Goal: Task Accomplishment & Management: Use online tool/utility

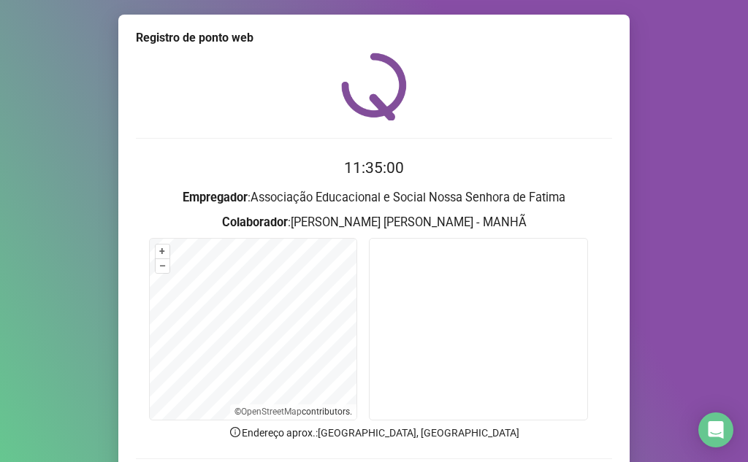
scroll to position [108, 0]
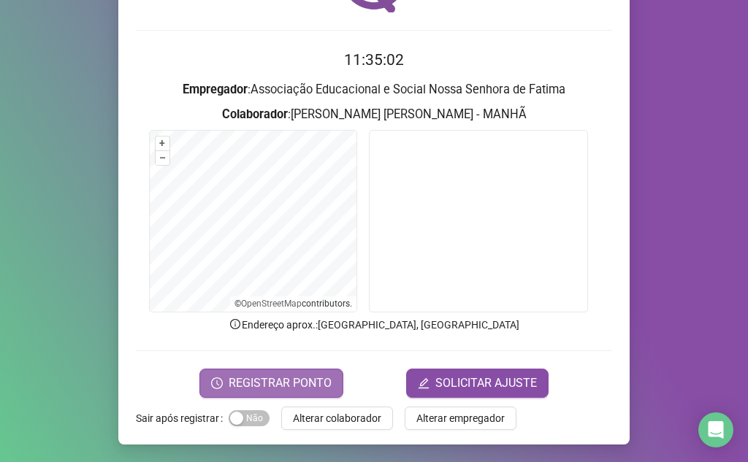
click at [258, 377] on span "REGISTRAR PONTO" at bounding box center [280, 384] width 103 height 18
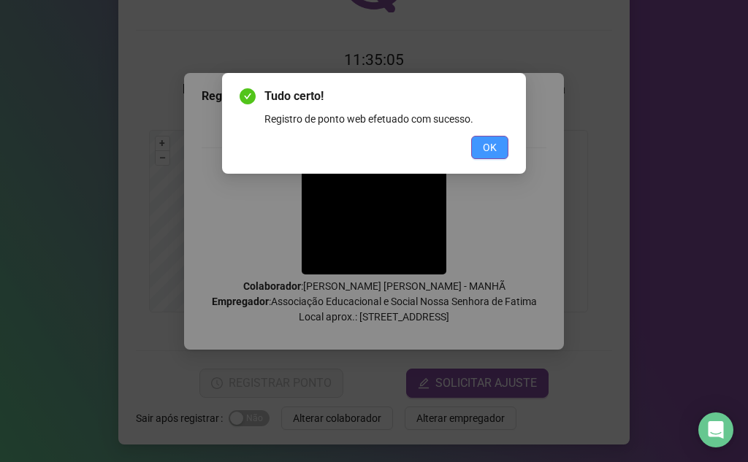
click at [484, 143] on span "OK" at bounding box center [490, 147] width 14 height 16
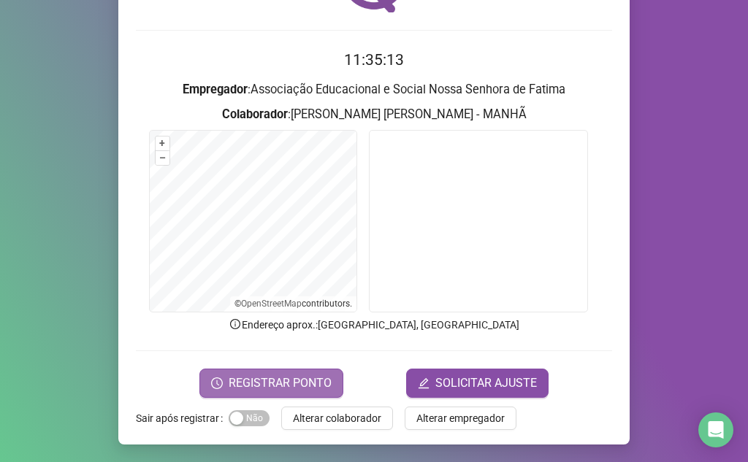
click at [289, 383] on span "REGISTRAR PONTO" at bounding box center [280, 384] width 103 height 18
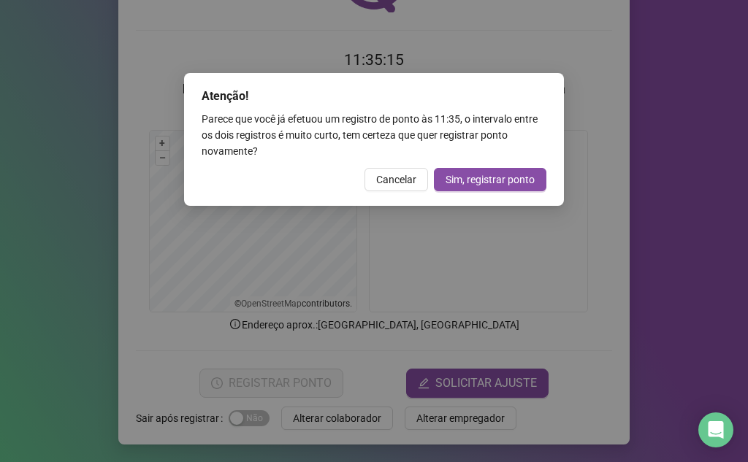
click at [394, 167] on div "Atenção! Parece que você já efetuou um registro de ponto às 11:35 , o intervalo…" at bounding box center [374, 139] width 380 height 133
click at [398, 178] on span "Cancelar" at bounding box center [396, 180] width 40 height 16
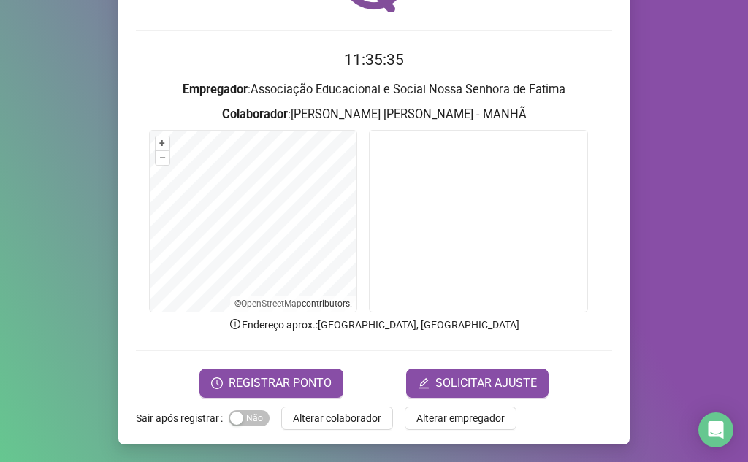
click at [231, 344] on form "11:35:35 Empregador : Associação Educacional e Social Nossa Senhora de Fatima C…" at bounding box center [374, 222] width 476 height 349
click at [239, 380] on span "REGISTRAR PONTO" at bounding box center [280, 384] width 103 height 18
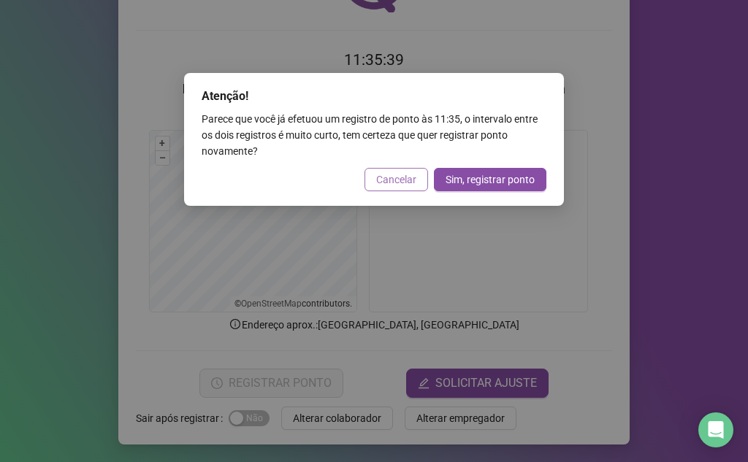
click at [408, 176] on span "Cancelar" at bounding box center [396, 180] width 40 height 16
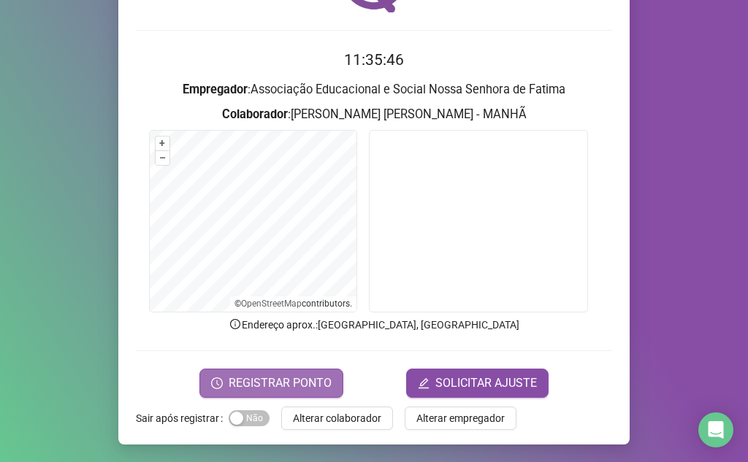
click at [267, 381] on span "REGISTRAR PONTO" at bounding box center [280, 384] width 103 height 18
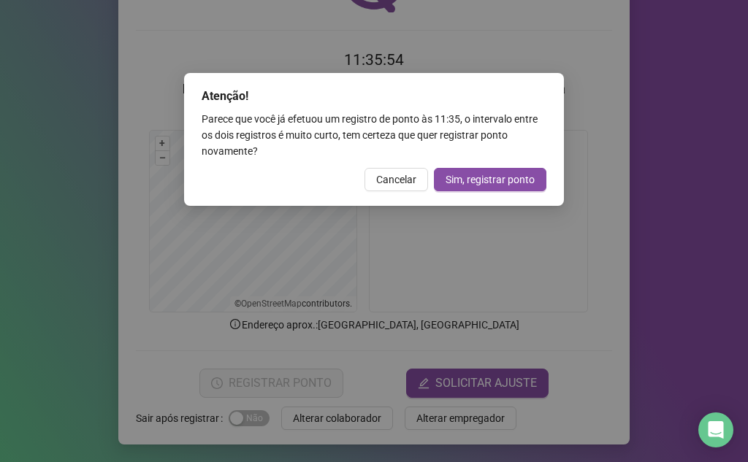
drag, startPoint x: 398, startPoint y: 174, endPoint x: 402, endPoint y: 166, distance: 8.2
click at [399, 174] on span "Cancelar" at bounding box center [396, 180] width 40 height 16
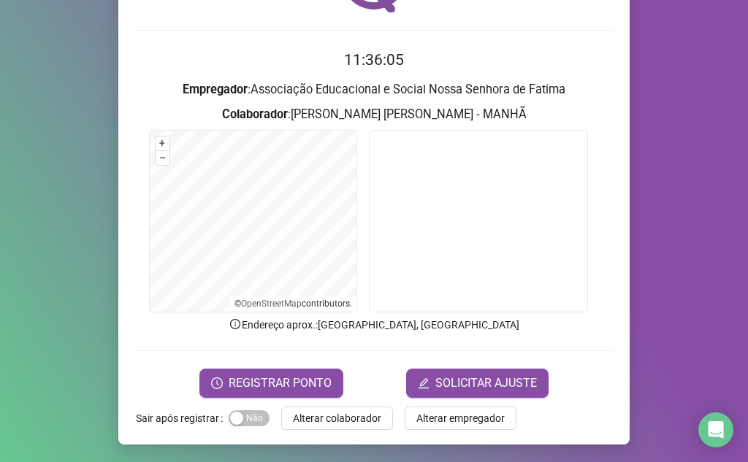
drag, startPoint x: 321, startPoint y: 391, endPoint x: 318, endPoint y: 408, distance: 17.0
click at [321, 396] on button "REGISTRAR PONTO" at bounding box center [271, 383] width 144 height 29
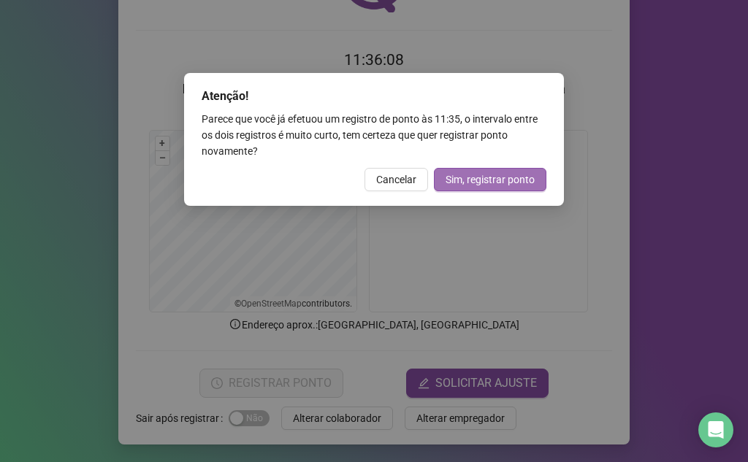
click at [473, 172] on span "Sim, registrar ponto" at bounding box center [489, 180] width 89 height 16
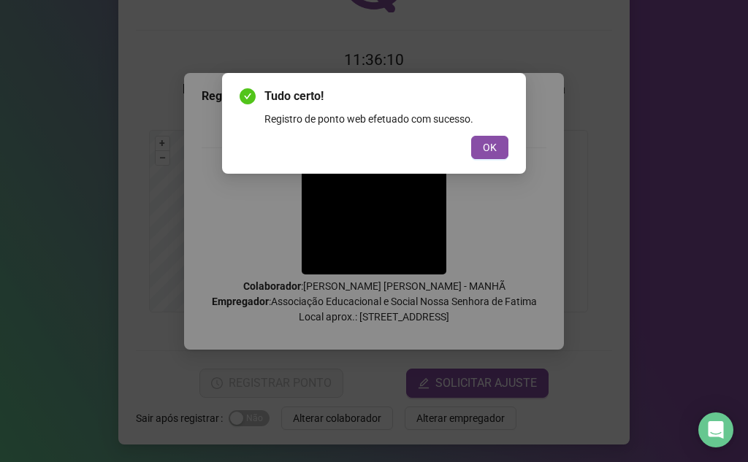
click at [476, 133] on div "Tudo certo! Registro de ponto web efetuado com sucesso. OK" at bounding box center [373, 124] width 269 height 72
click at [482, 146] on button "OK" at bounding box center [489, 147] width 37 height 23
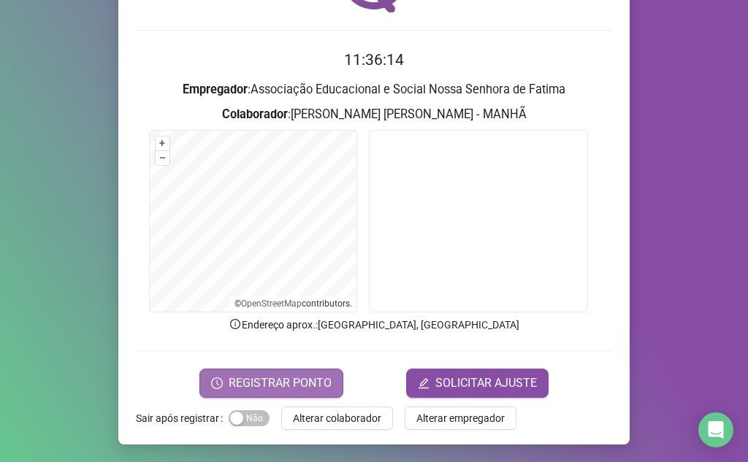
click at [315, 386] on span "REGISTRAR PONTO" at bounding box center [280, 384] width 103 height 18
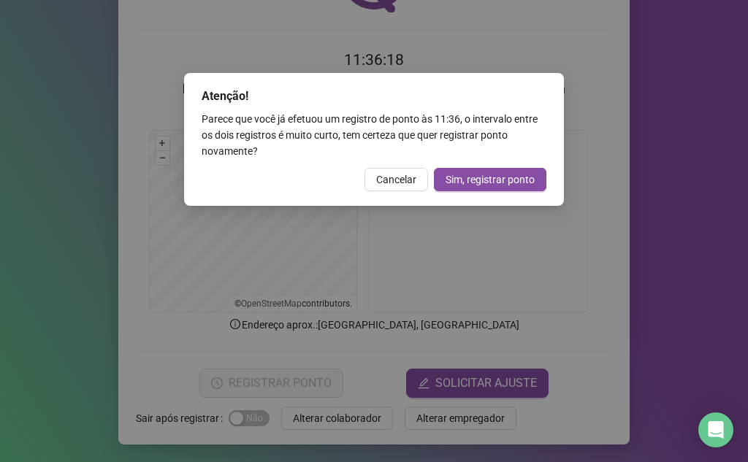
click at [414, 173] on span "Cancelar" at bounding box center [396, 180] width 40 height 16
